Goal: Task Accomplishment & Management: Manage account settings

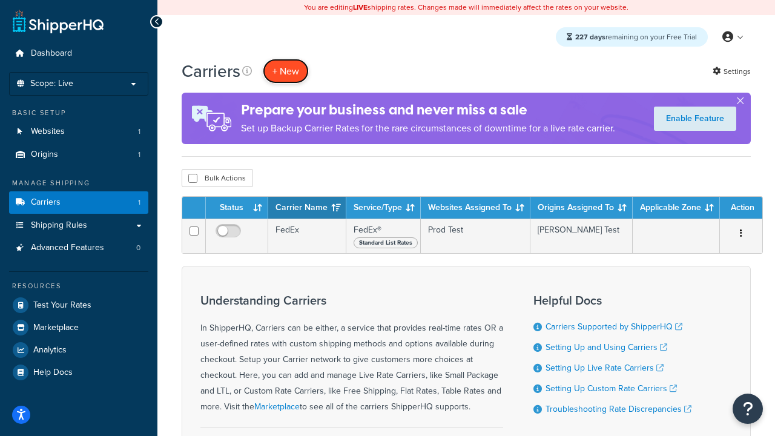
click at [286, 71] on button "+ New" at bounding box center [286, 71] width 46 height 25
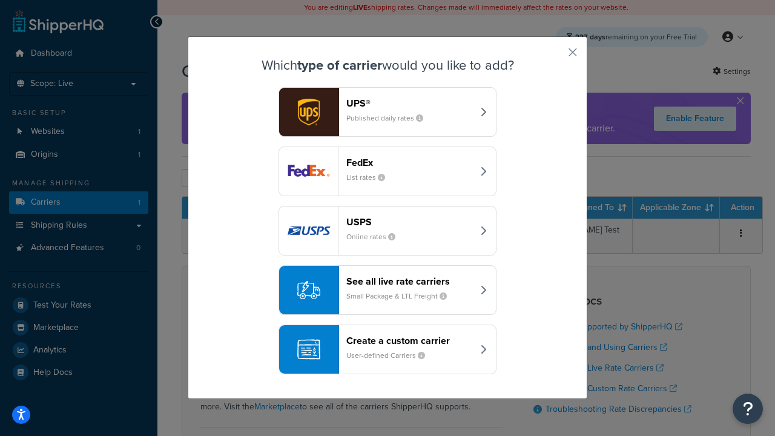
click at [387, 171] on div "FedEx List rates" at bounding box center [409, 171] width 127 height 29
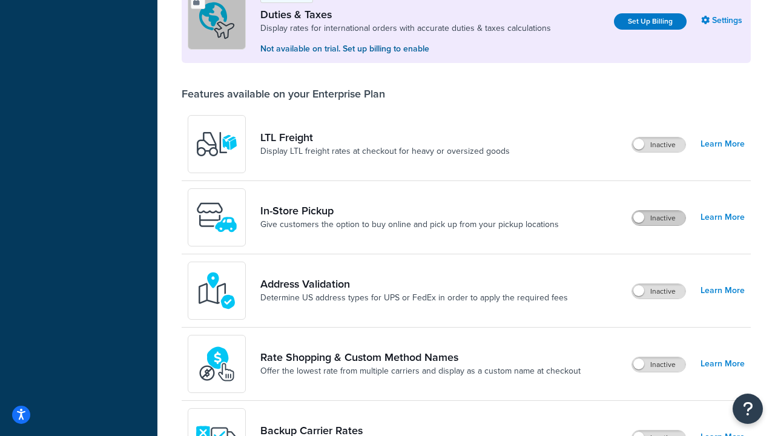
scroll to position [369, 0]
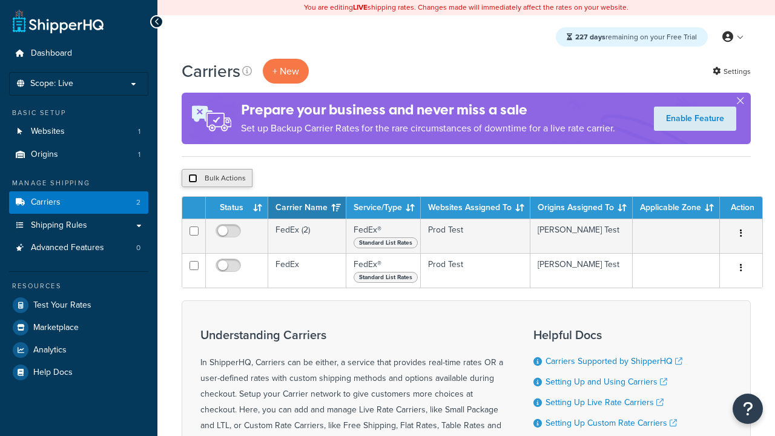
click at [192, 179] on input "checkbox" at bounding box center [192, 178] width 9 height 9
checkbox input "true"
click at [0, 0] on button "Delete" at bounding box center [0, 0] width 0 height 0
